Goal: Use online tool/utility: Utilize a website feature to perform a specific function

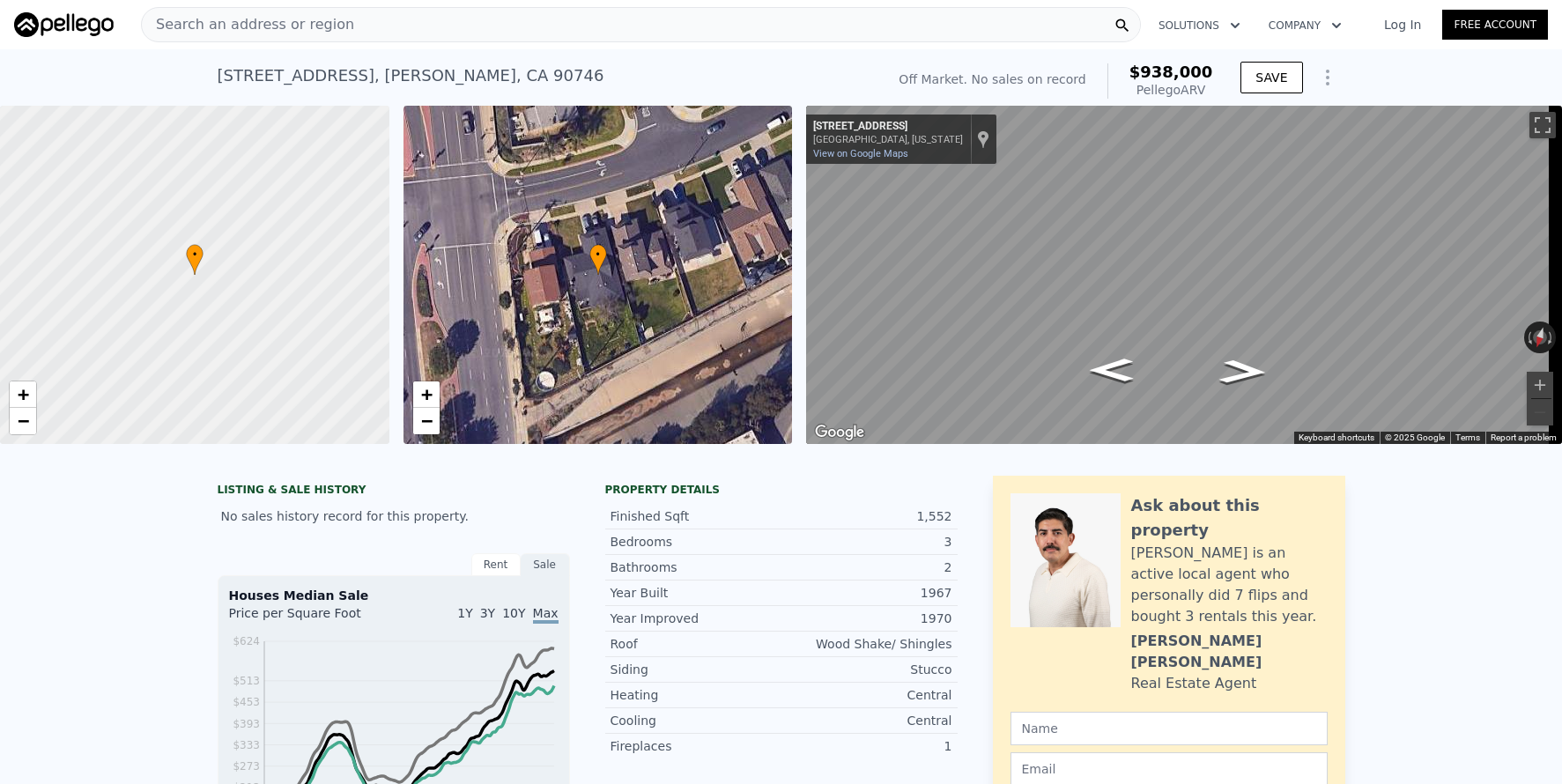
click at [343, 26] on div "Search an address or region" at bounding box center [641, 25] width 1000 height 36
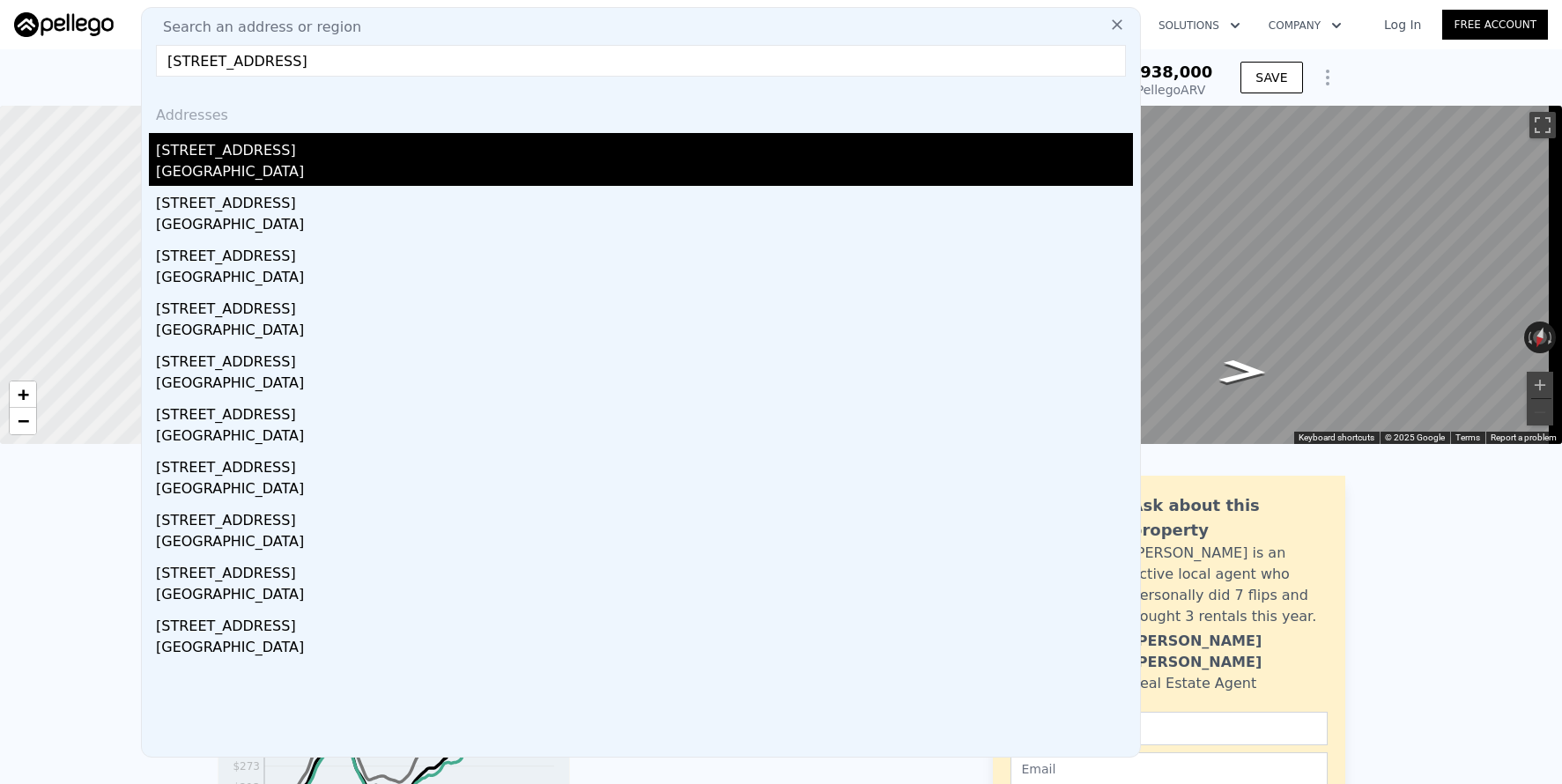
type input "[STREET_ADDRESS]"
click at [316, 164] on div "[GEOGRAPHIC_DATA]" at bounding box center [644, 173] width 977 height 25
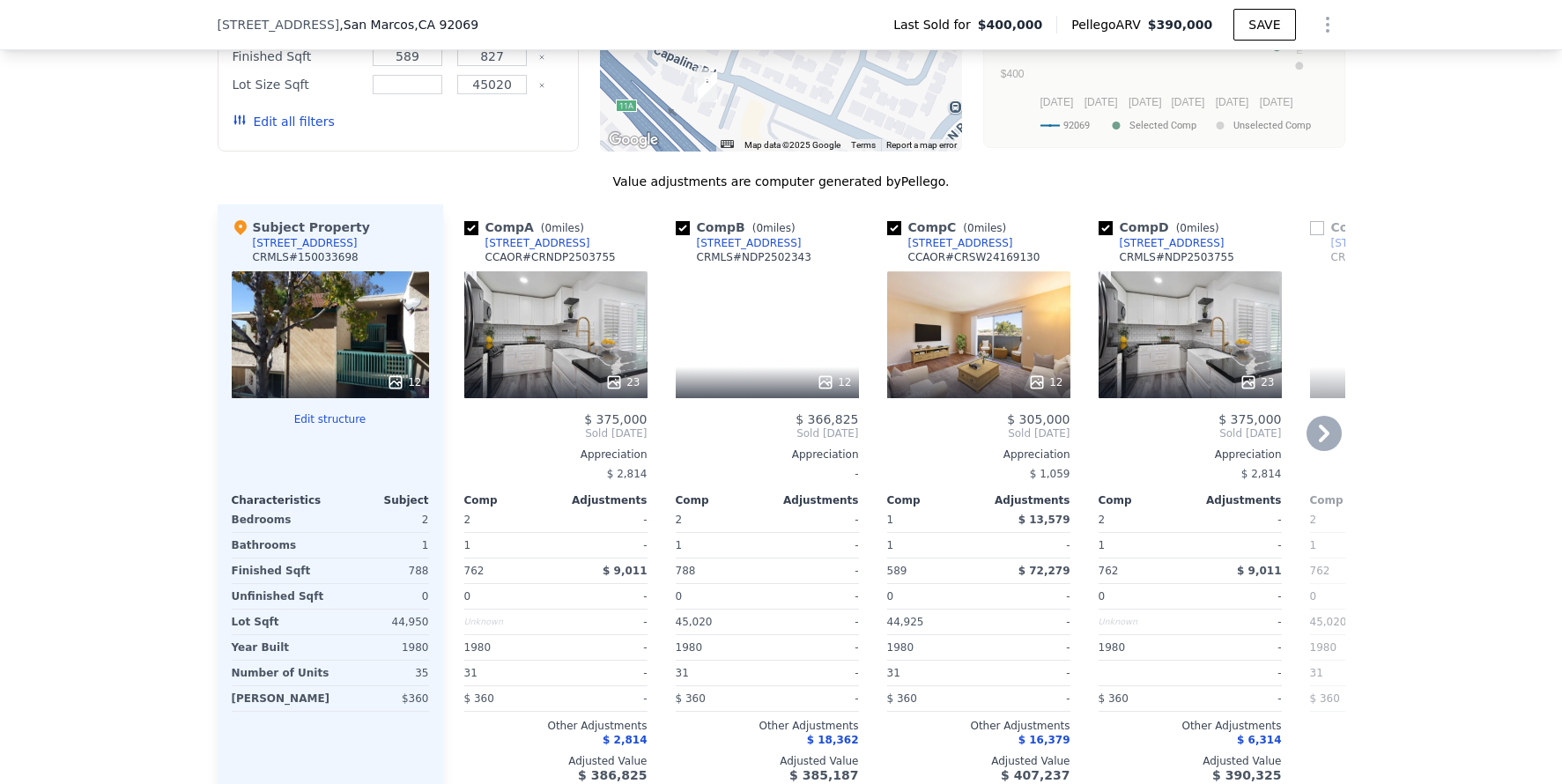
scroll to position [1866, 0]
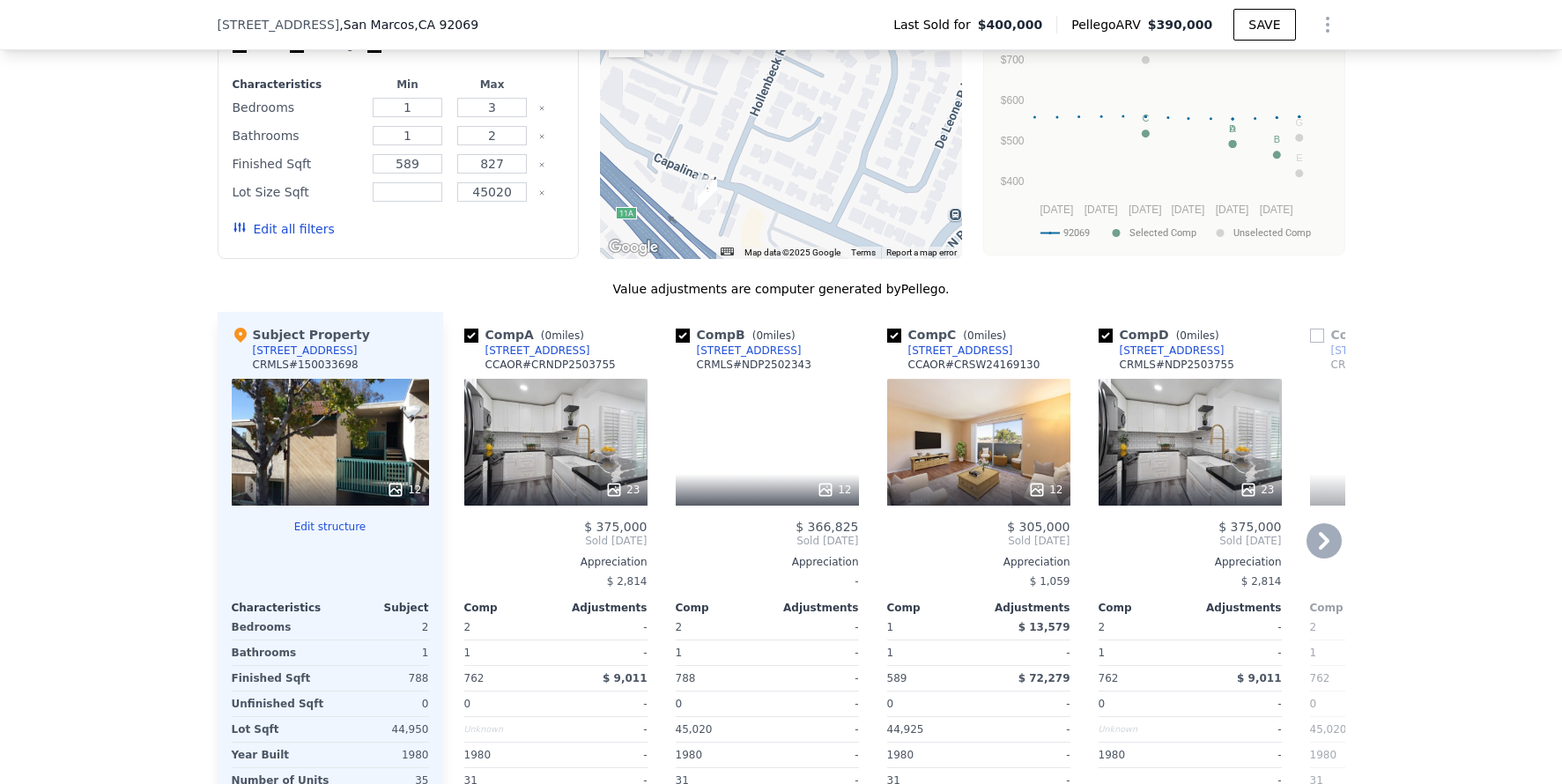
click at [578, 447] on div "23" at bounding box center [555, 442] width 183 height 127
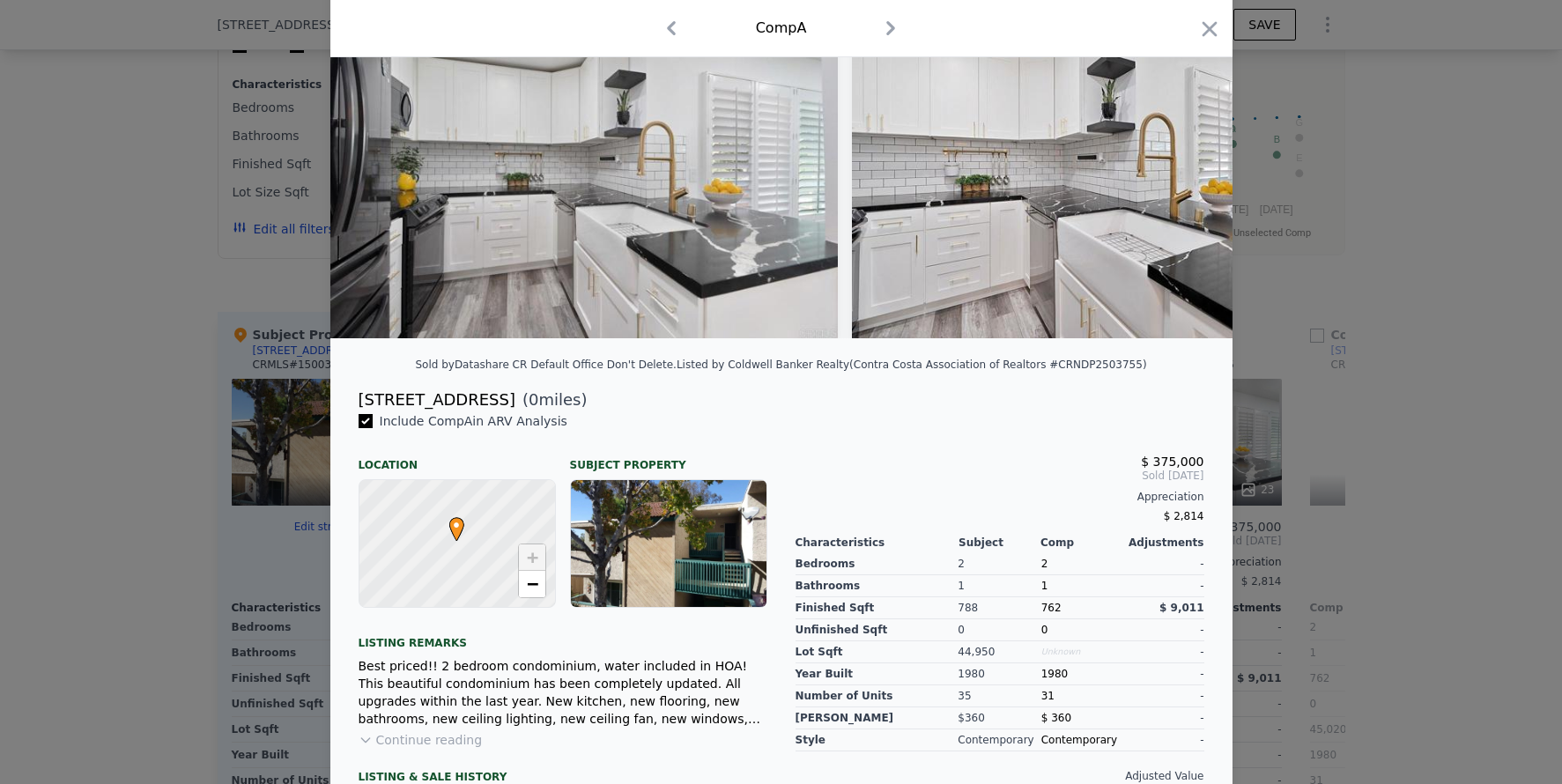
scroll to position [270, 0]
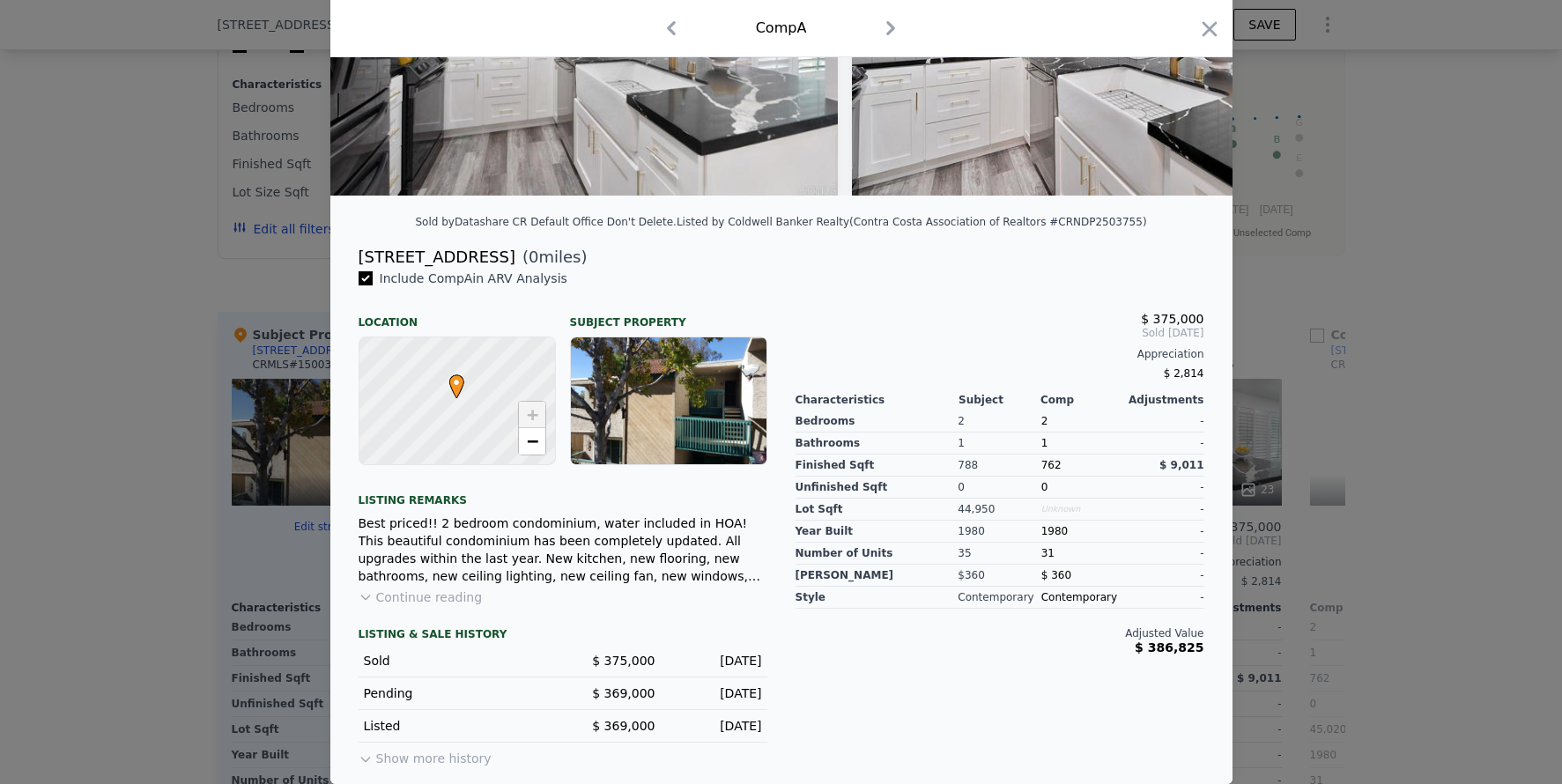
drag, startPoint x: 1488, startPoint y: 502, endPoint x: 1458, endPoint y: 508, distance: 30.6
click at [1488, 502] on div at bounding box center [781, 392] width 1562 height 784
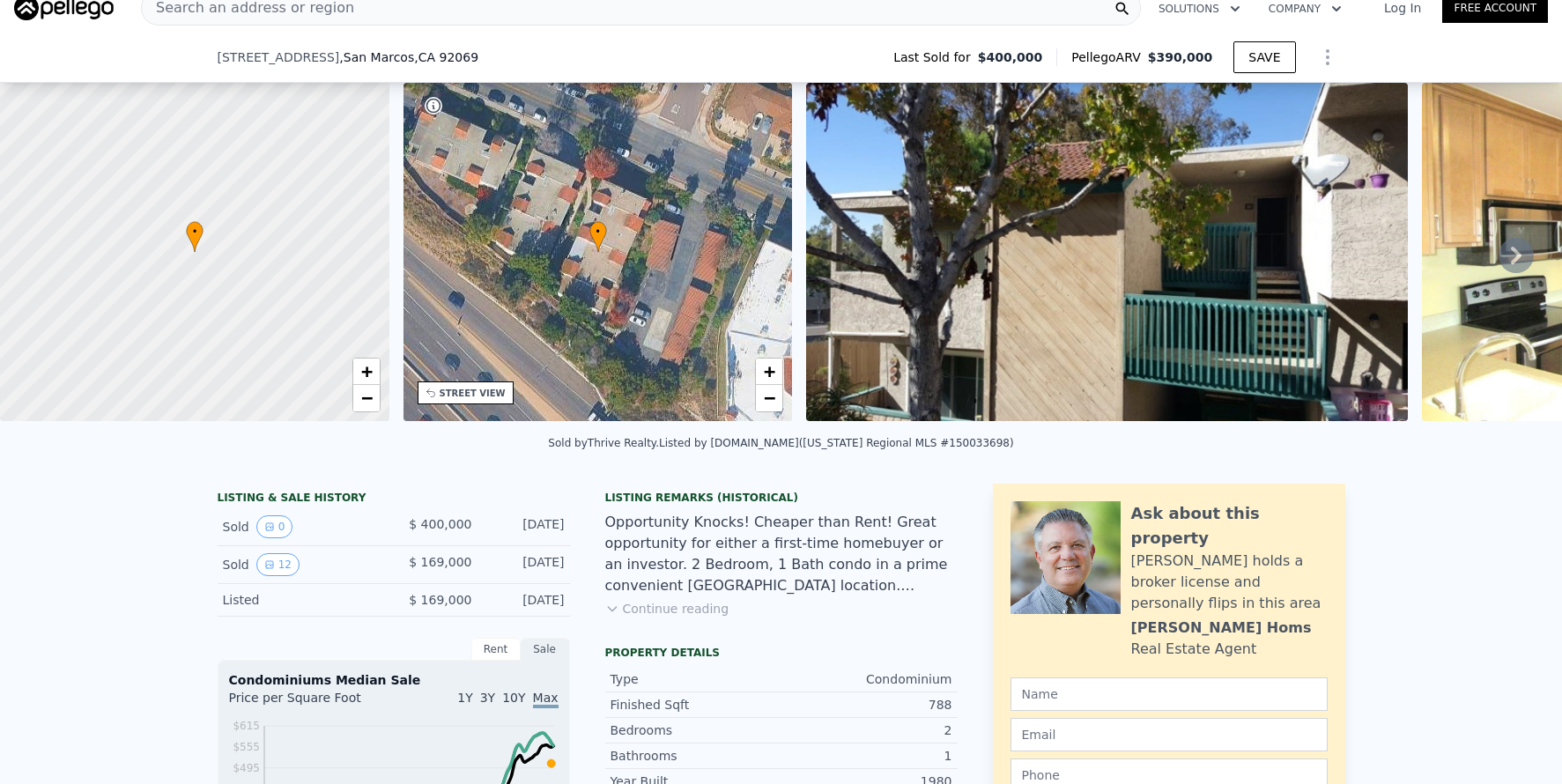
scroll to position [175, 0]
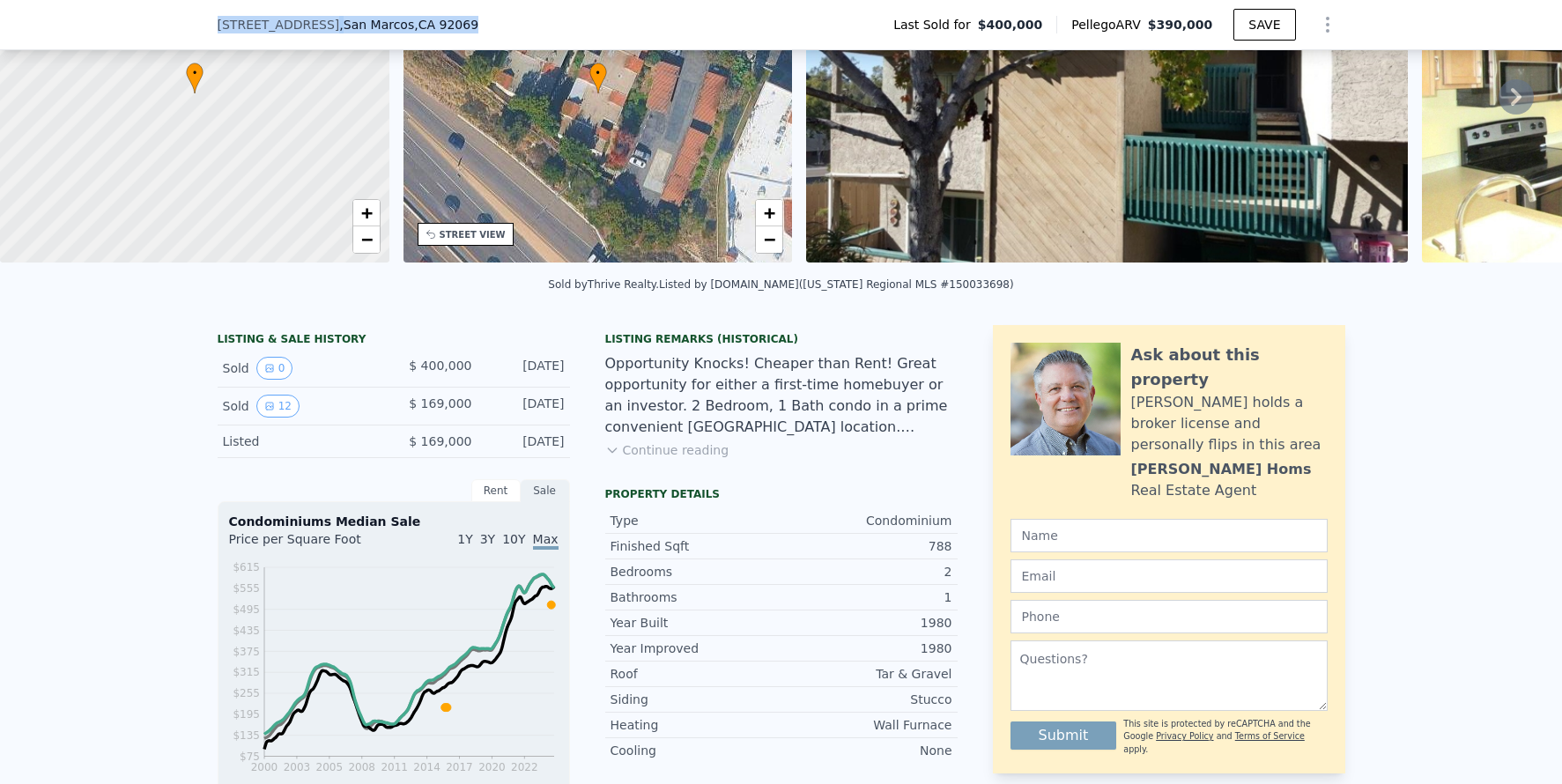
drag, startPoint x: 211, startPoint y: 23, endPoint x: 510, endPoint y: 34, distance: 299.2
click at [510, 34] on div "[STREET_ADDRESS] Last Sold for $400,000 Pellego ARV $390,000 SAVE" at bounding box center [781, 25] width 1128 height 50
copy div "[STREET_ADDRESS]"
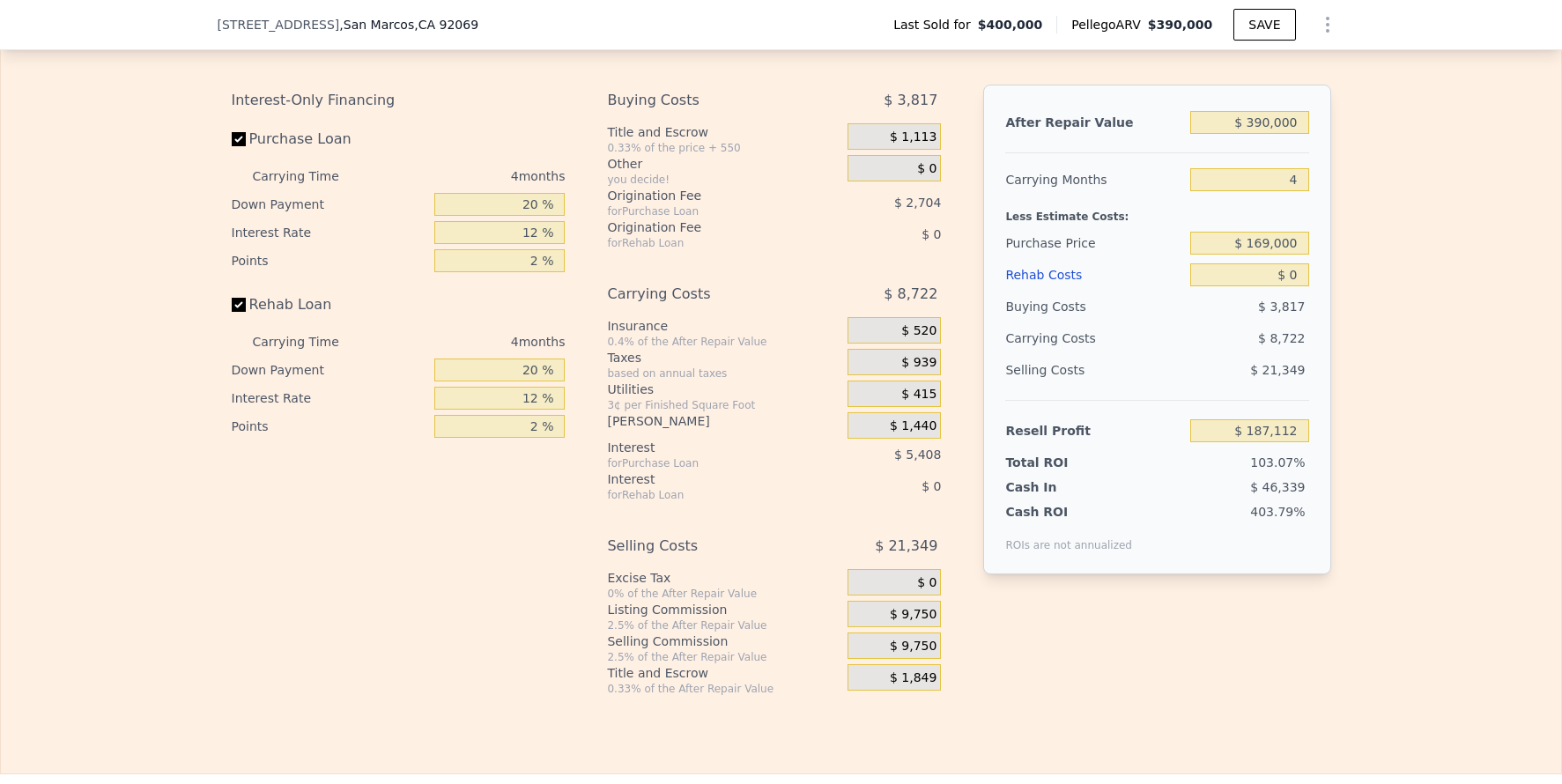
scroll to position [2983, 0]
click at [912, 618] on span "$ 9,750" at bounding box center [912, 611] width 47 height 16
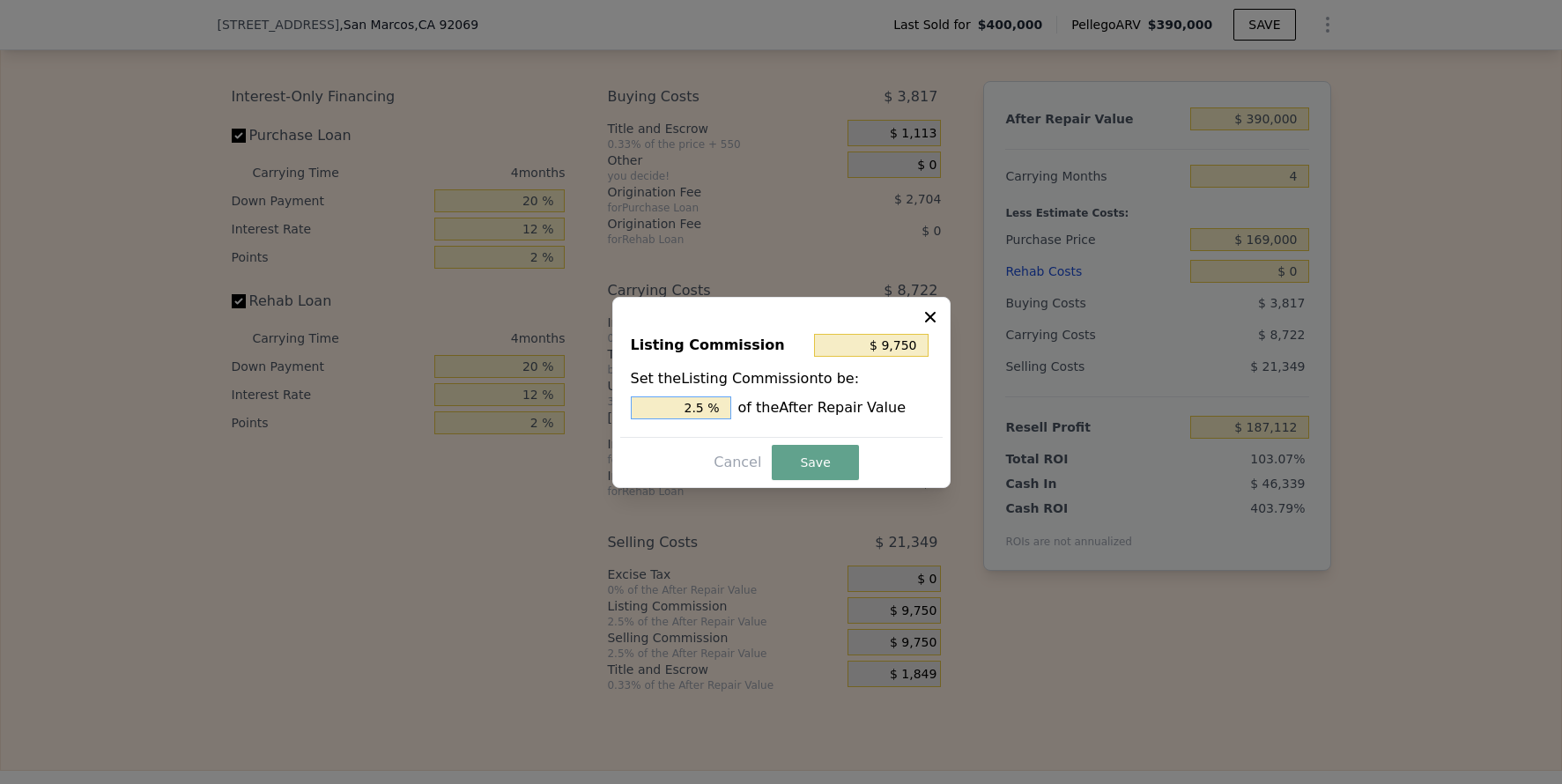
click at [701, 413] on input "2.5 %" at bounding box center [680, 407] width 100 height 23
type input "$ 3,900"
type input "1 %"
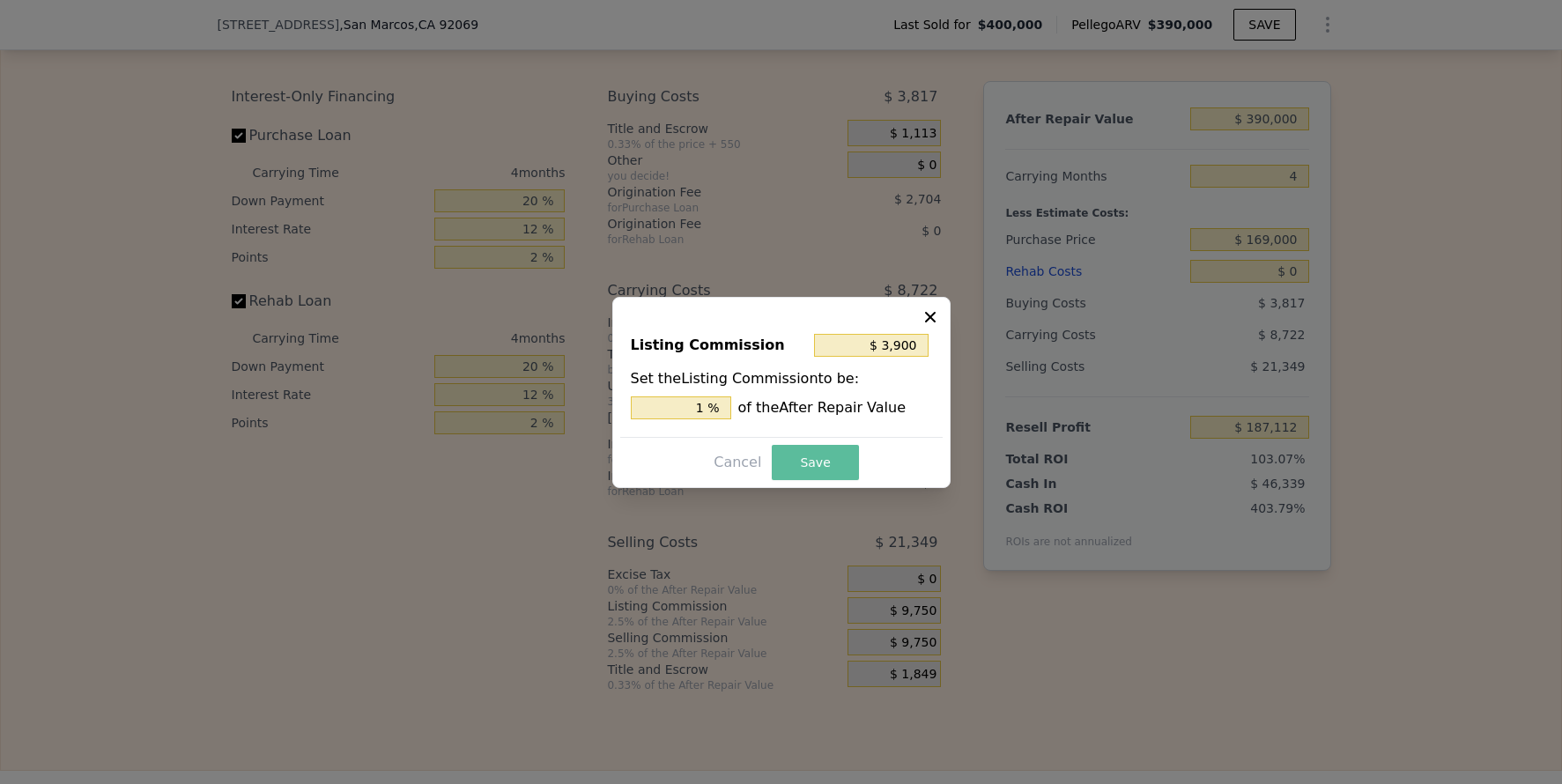
click at [825, 453] on button "Save" at bounding box center [814, 463] width 86 height 36
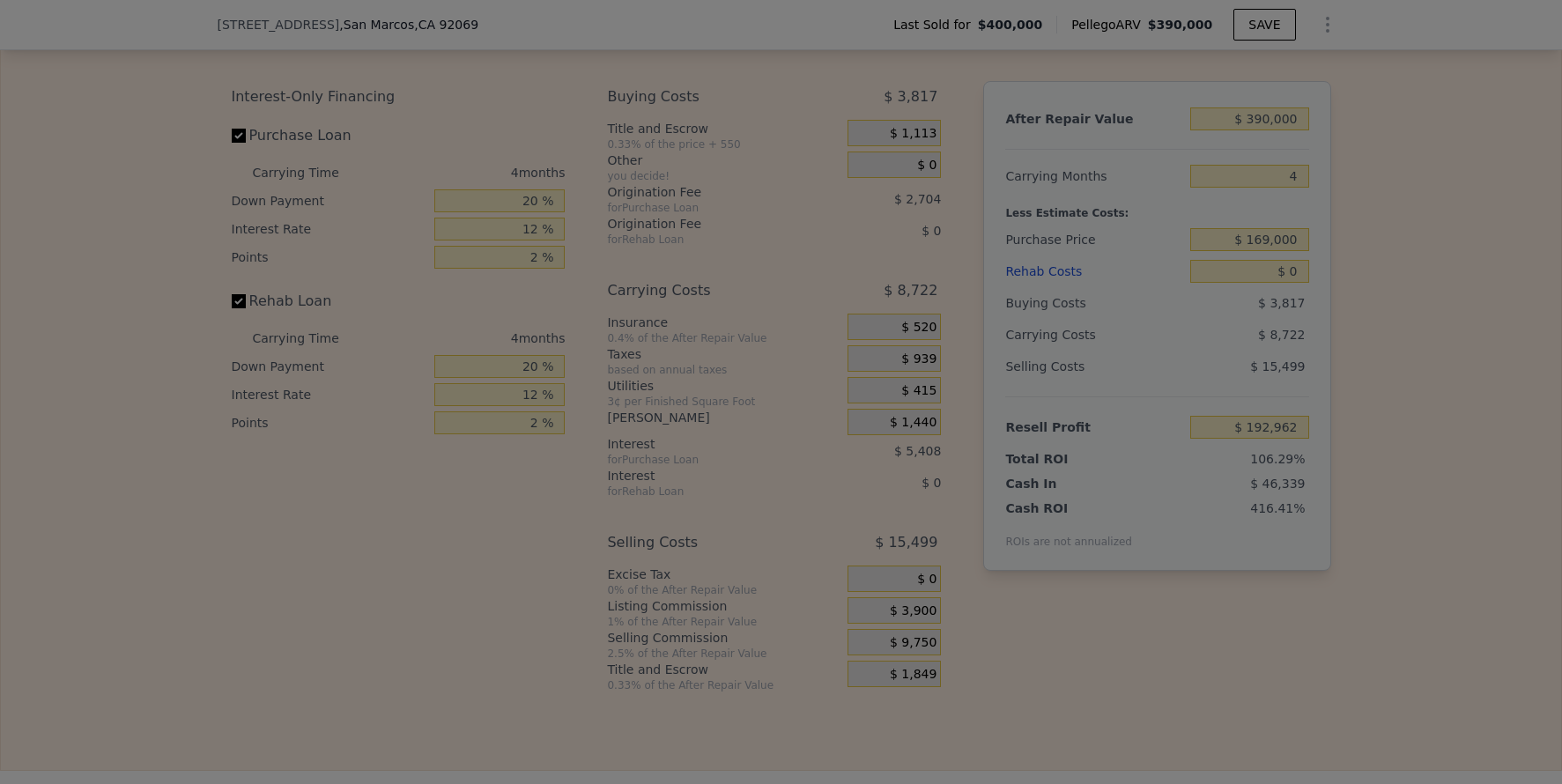
type input "$ 192,962"
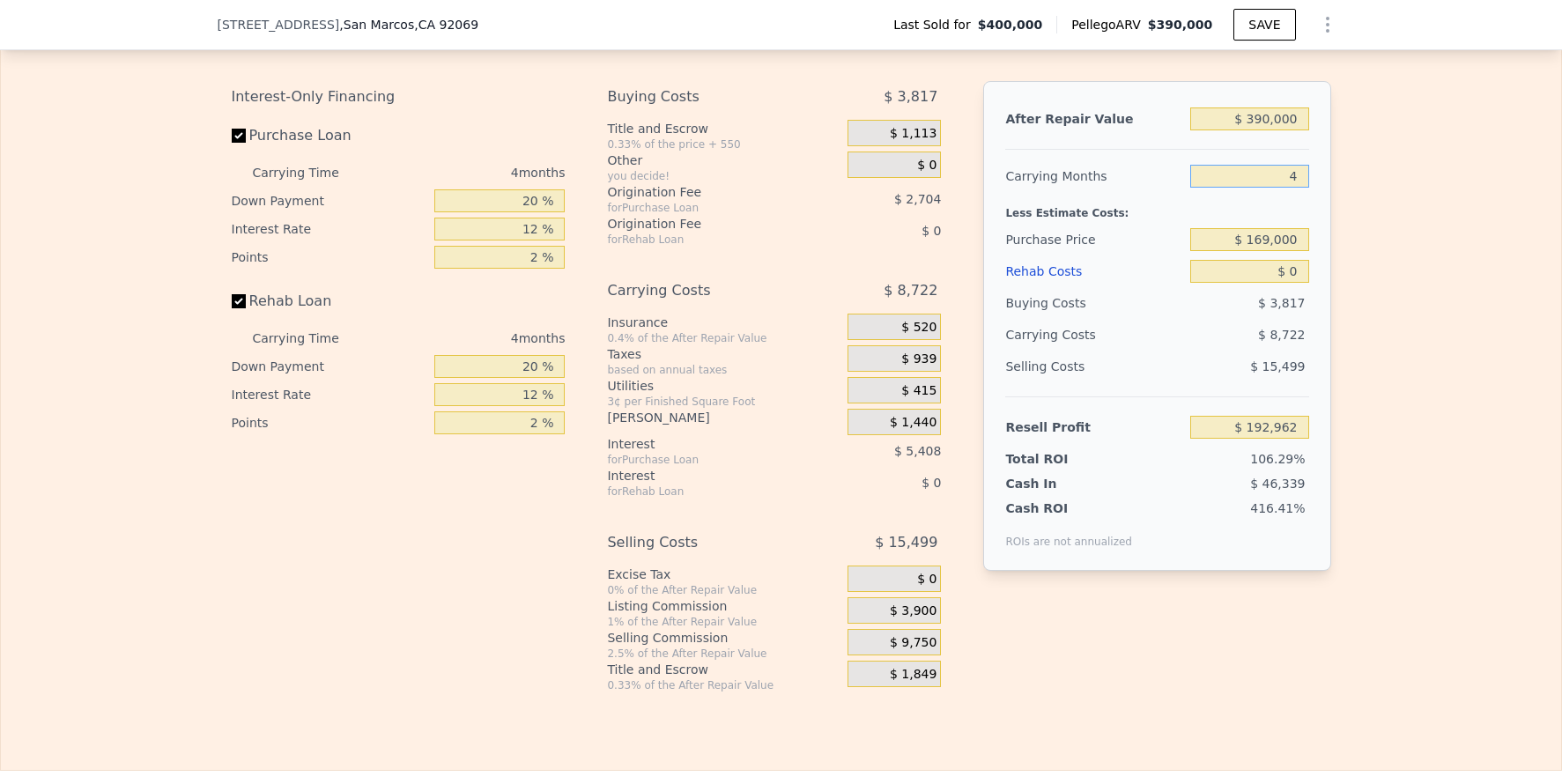
click at [1274, 187] on input "4" at bounding box center [1249, 175] width 118 height 23
type input "6"
type input "$ 188,601"
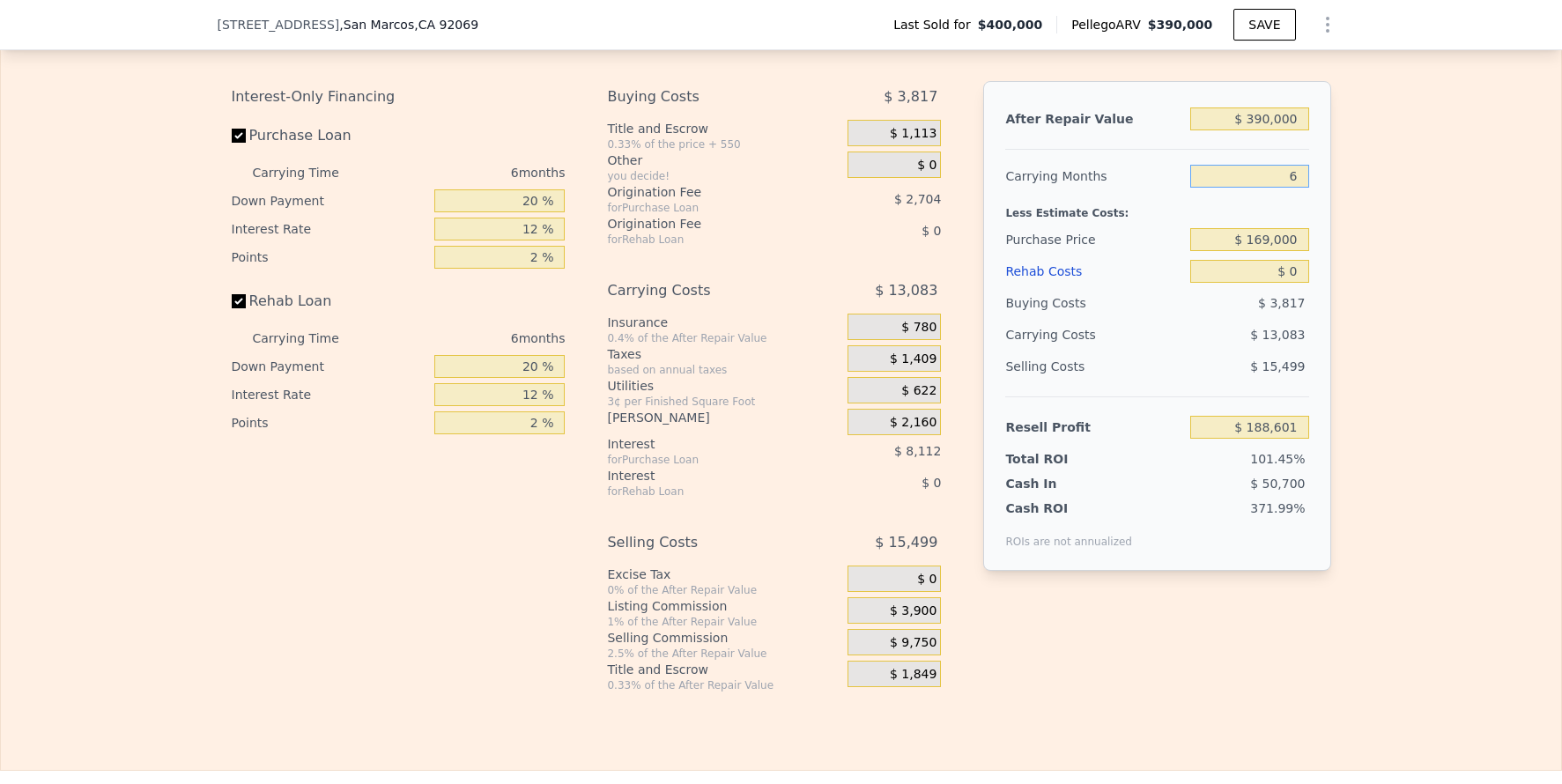
type input "6"
click at [1268, 130] on input "$ 390,000" at bounding box center [1249, 118] width 118 height 23
type input "$ 37"
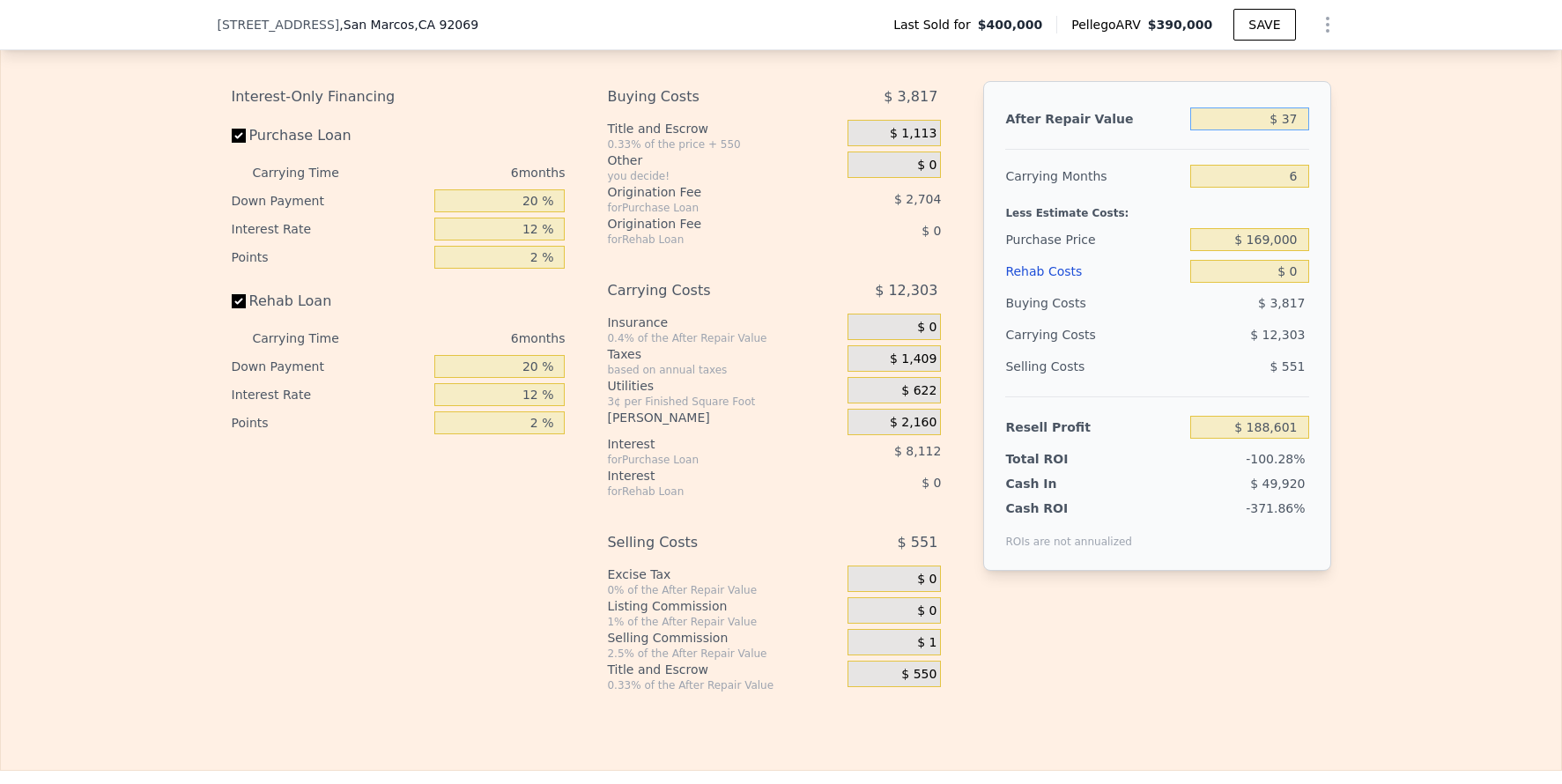
type input "-$ 185,634"
type input "$ 375"
type input "-$ 185,310"
type input "$ 375,000"
type input "$ 174,206"
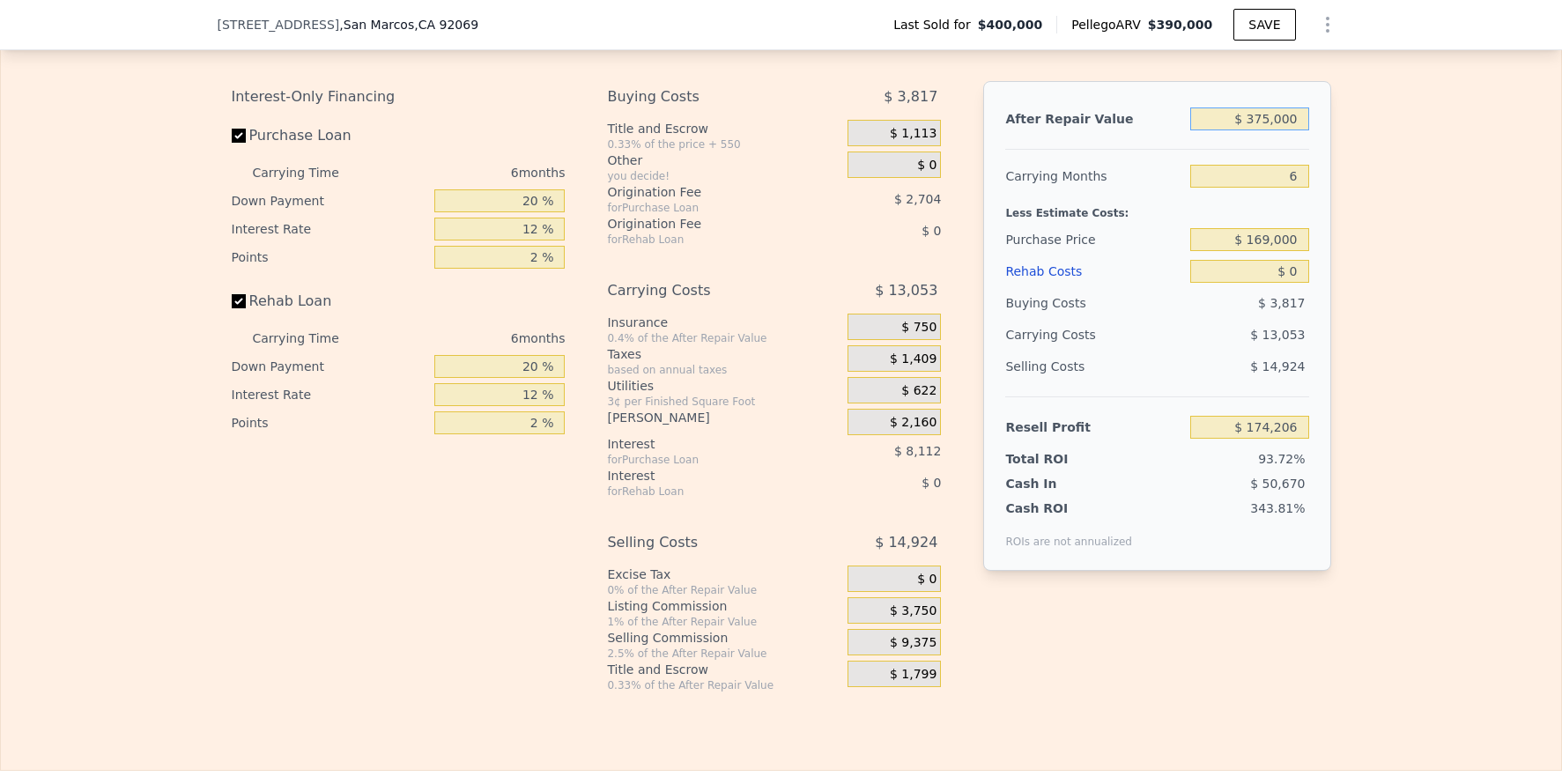
type input "$ 375,000"
click at [1260, 251] on input "$ 169,000" at bounding box center [1249, 239] width 118 height 23
click at [1284, 282] on input "$ 0" at bounding box center [1249, 271] width 118 height 23
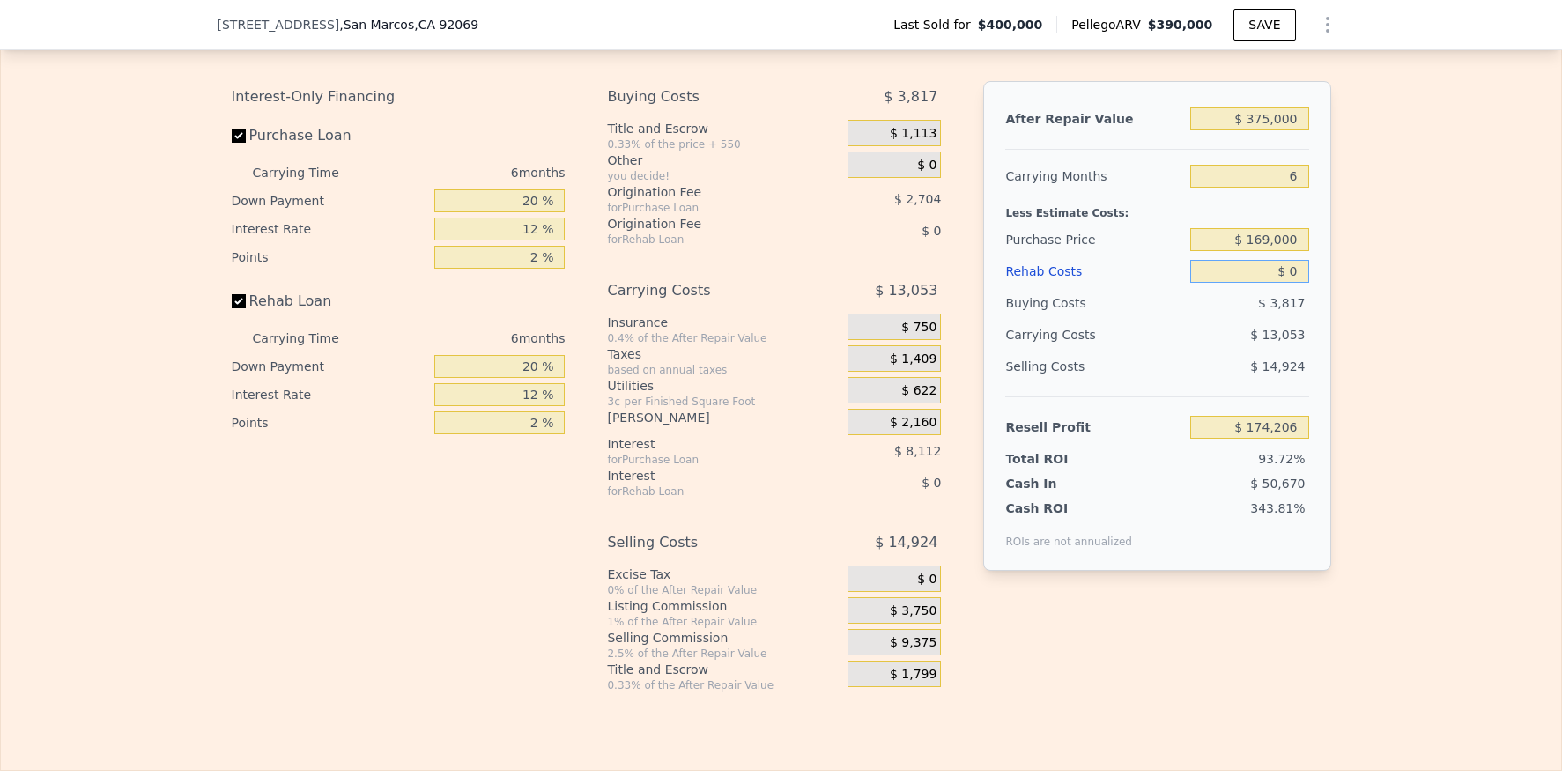
click at [1284, 282] on input "$ 0" at bounding box center [1249, 271] width 118 height 23
type input "$ 5"
type input "$ 174,201"
type input "$ 50"
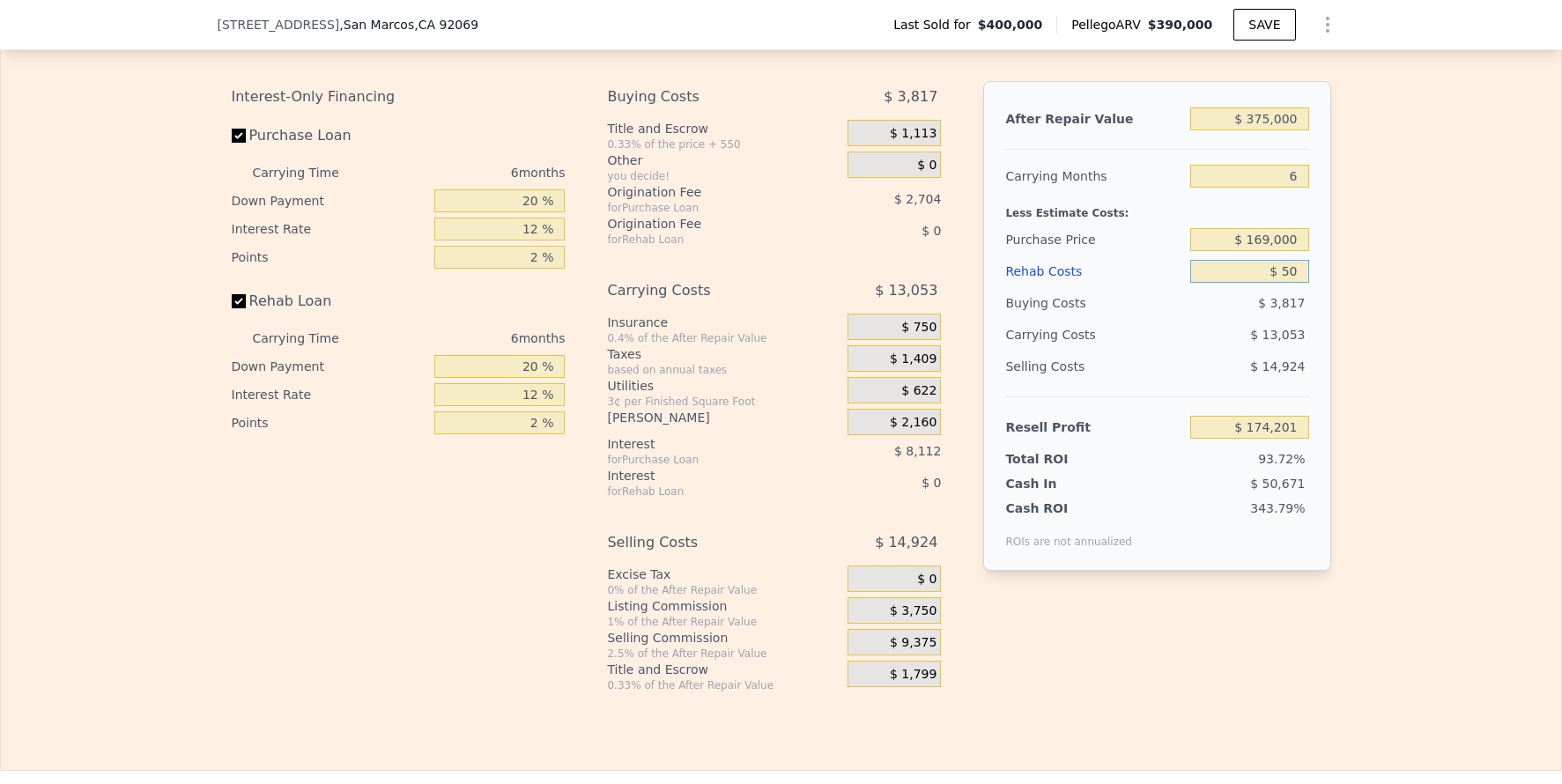
type input "$ 174,155"
type input "$ 5,000"
type input "$ 168,886"
type input "$ 50,000"
type input "$ 121,006"
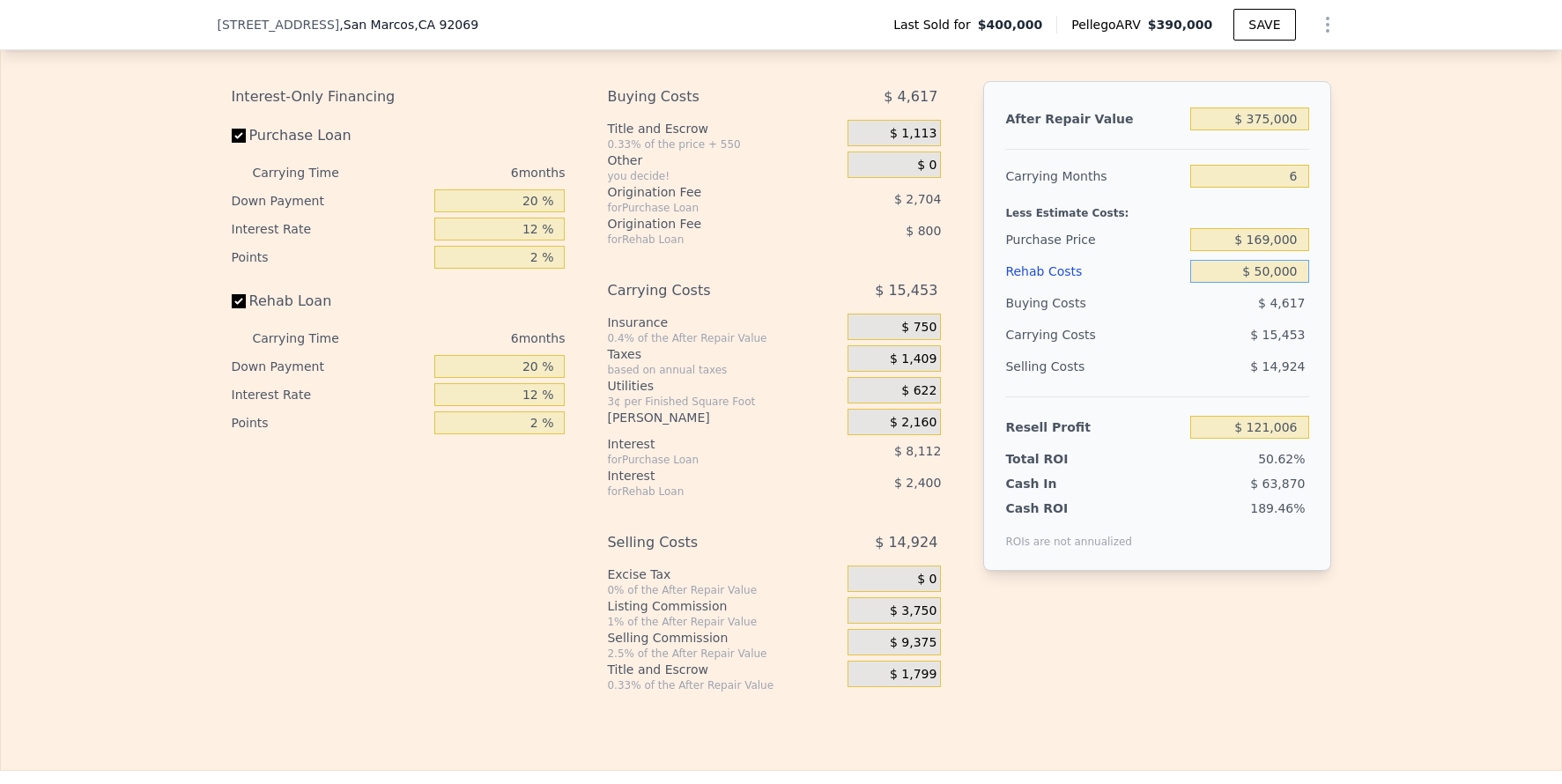
type input "$ 50,000"
click at [1430, 507] on div "Edit the assumptions in yellow boxes. Input profit to calculate an offer price.…" at bounding box center [781, 352] width 1560 height 682
click at [1285, 438] on input "$ 121,006" at bounding box center [1249, 426] width 118 height 23
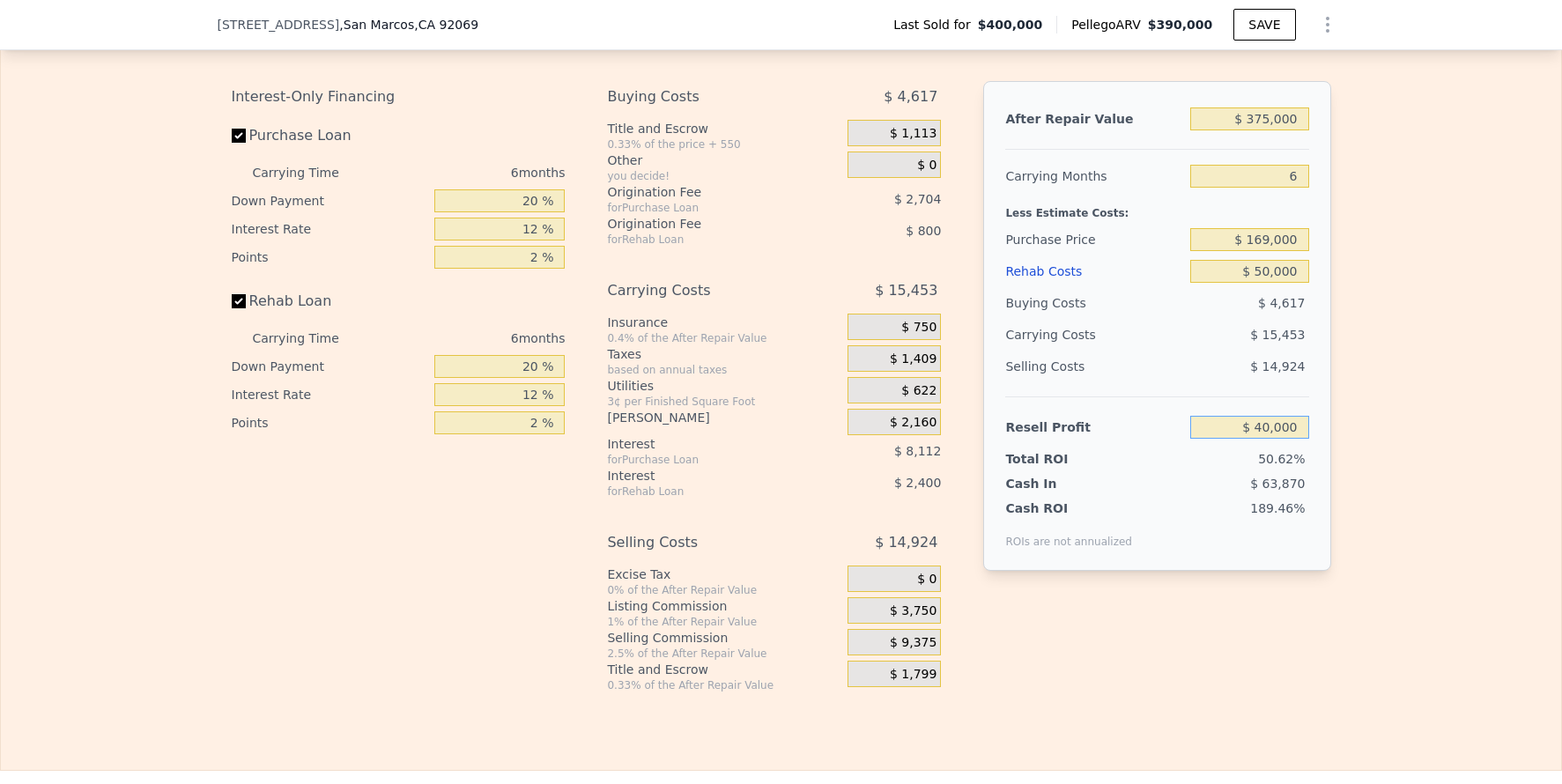
type input "$ 40,000"
click at [1399, 542] on div "Edit the assumptions in yellow boxes. Input profit to calculate an offer price.…" at bounding box center [781, 352] width 1560 height 682
type input "$ 244,897"
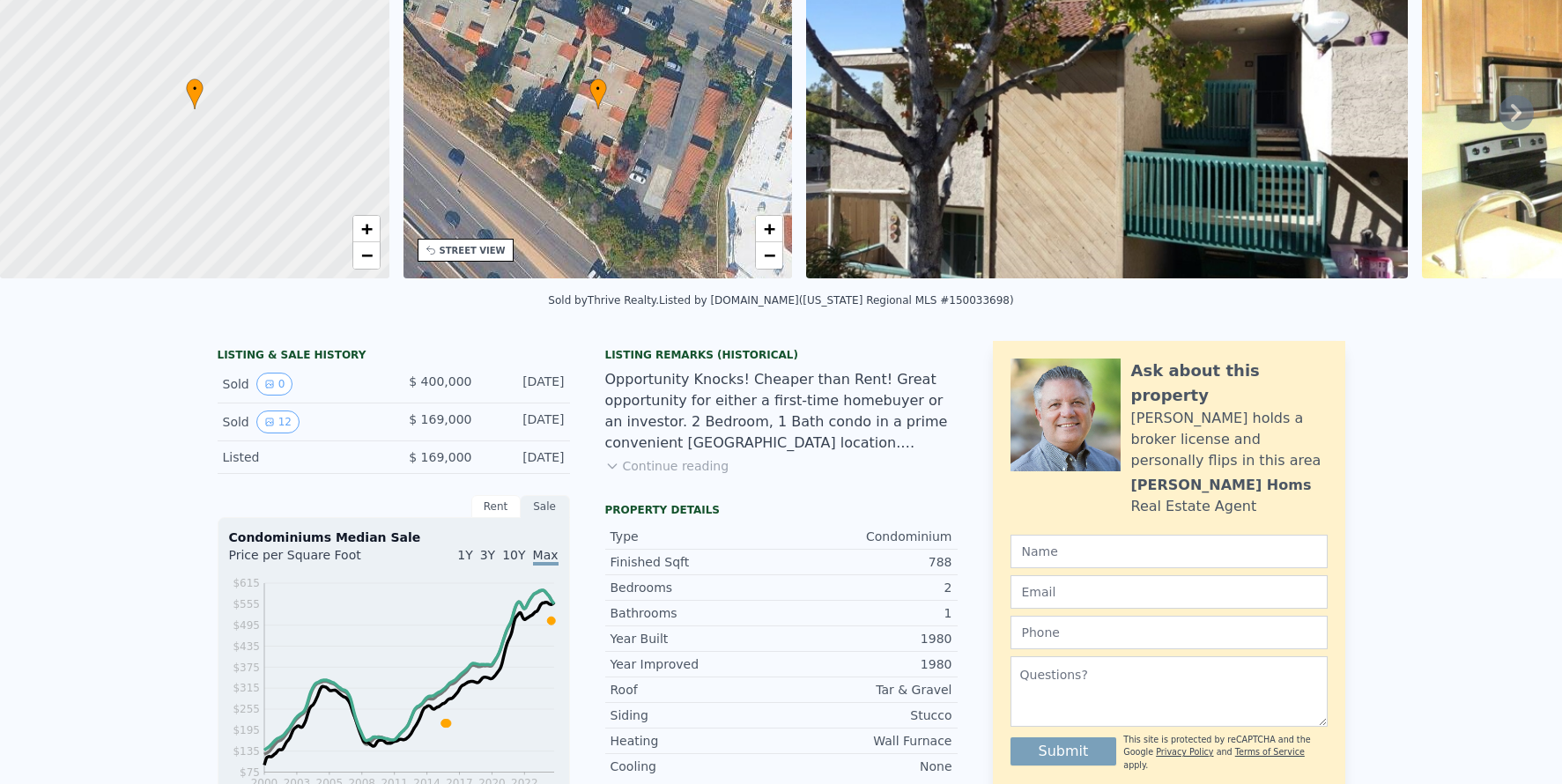
scroll to position [6, 0]
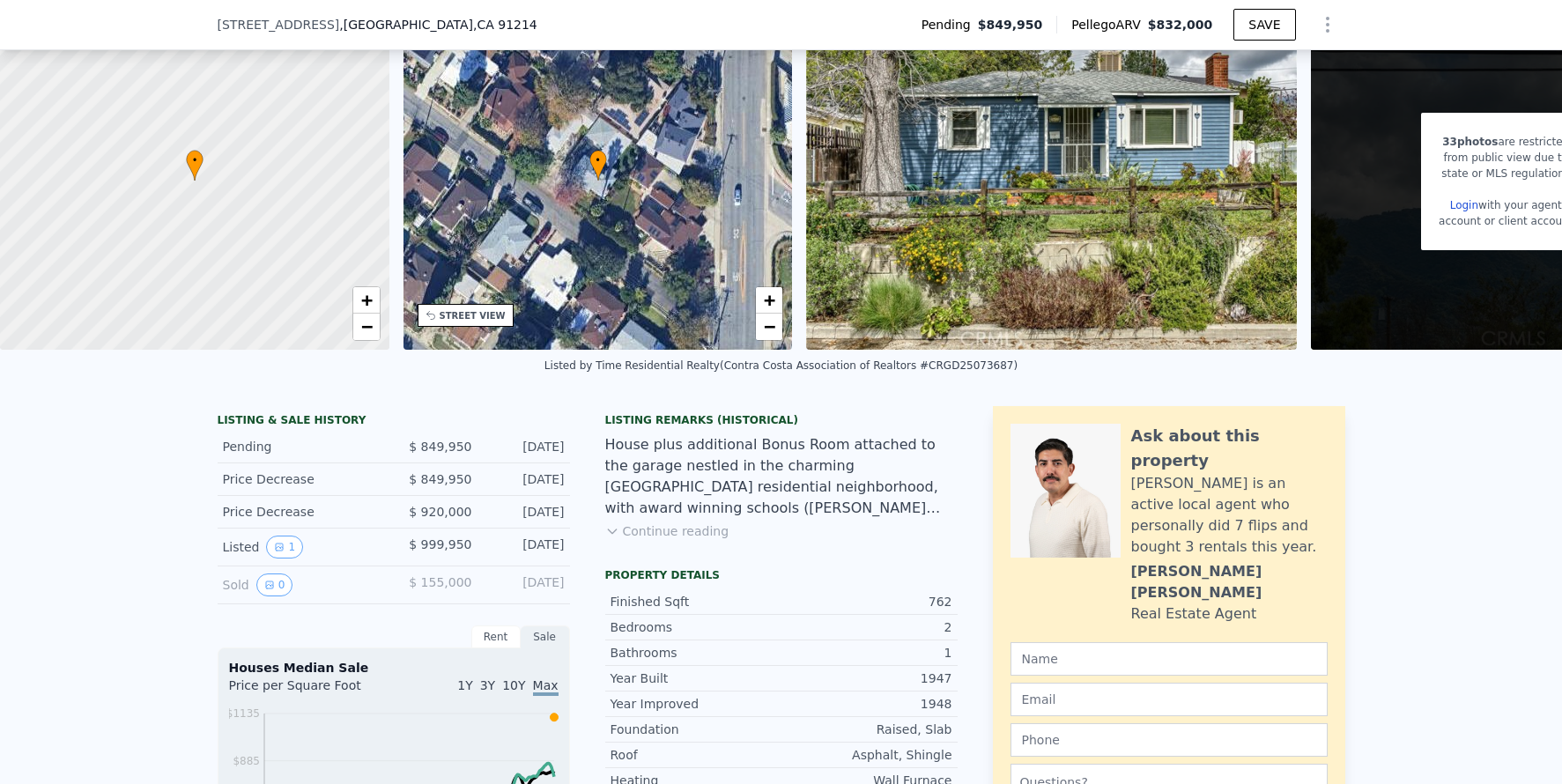
scroll to position [6, 0]
